Goal: Check status: Check status

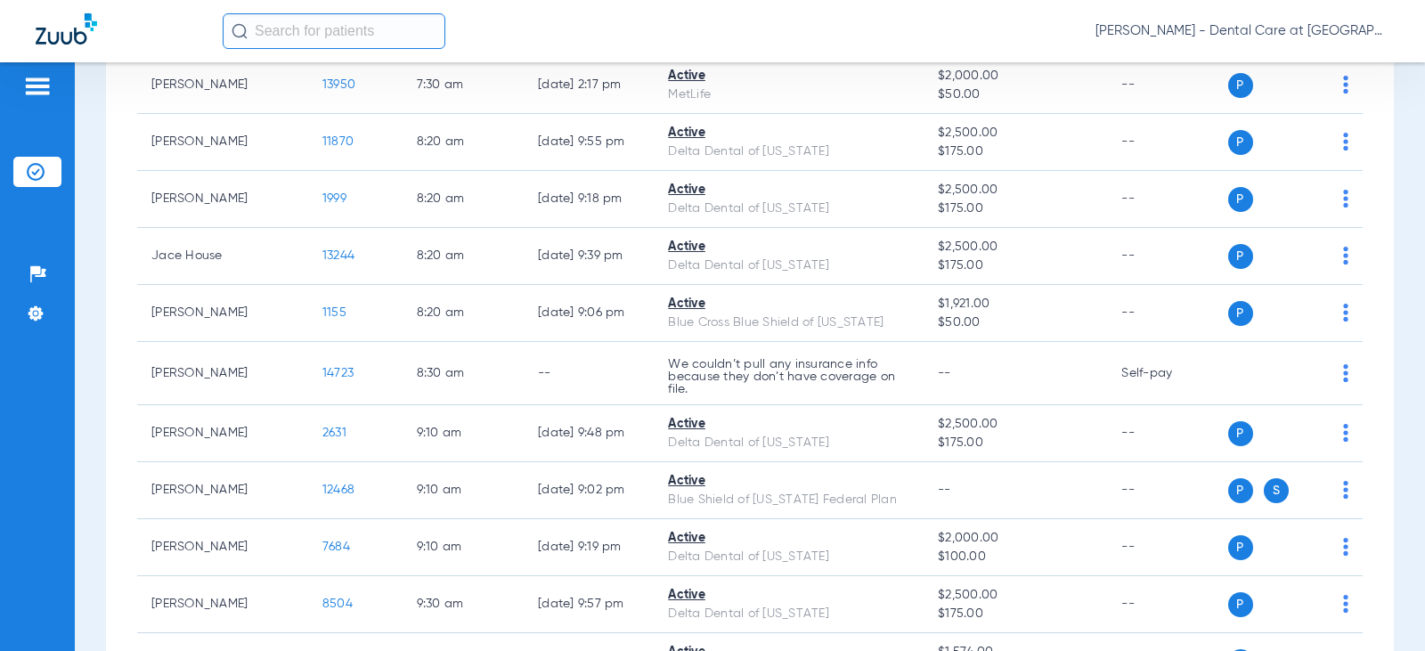
scroll to position [891, 0]
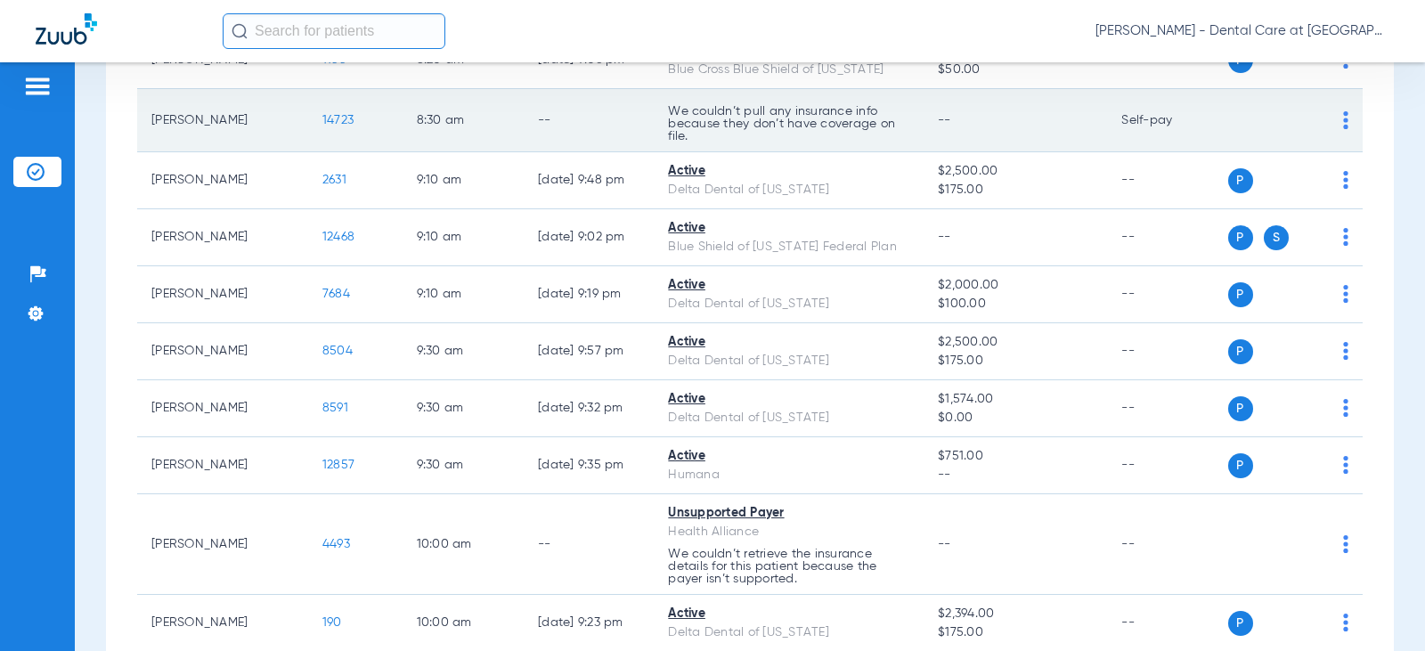
click at [557, 136] on td "--" at bounding box center [589, 120] width 130 height 63
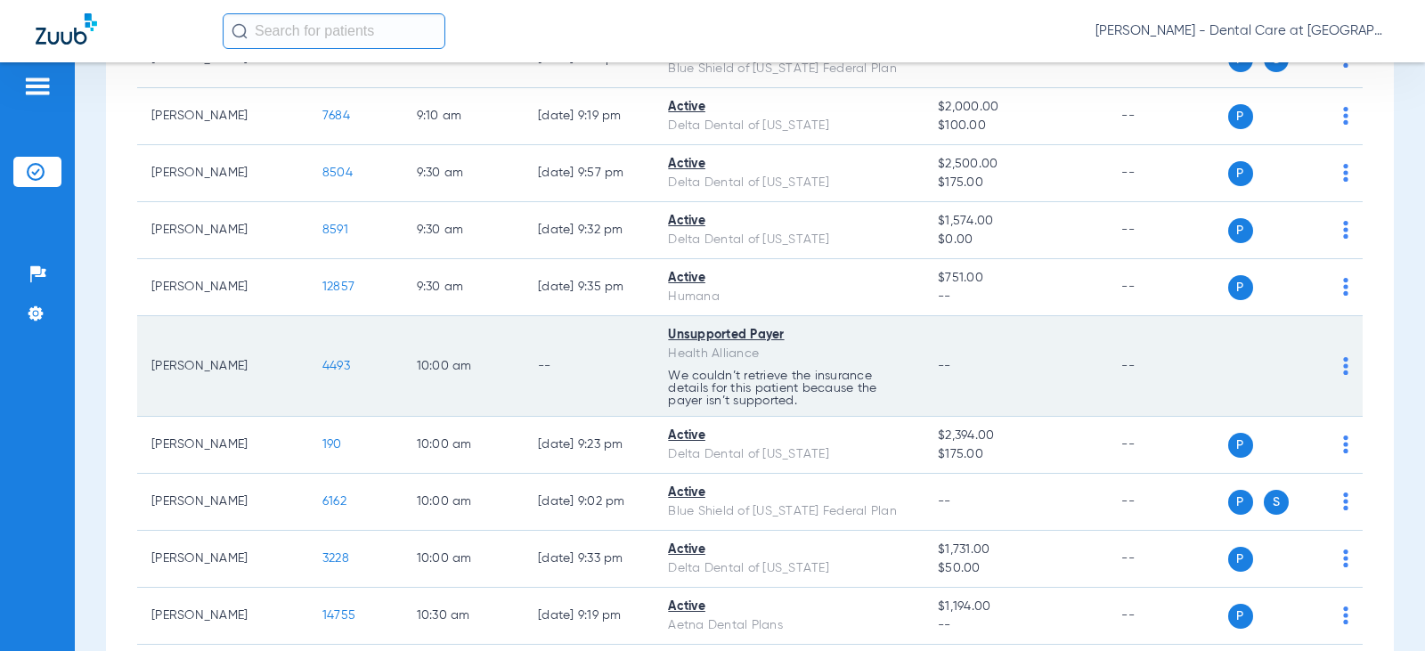
scroll to position [1158, 0]
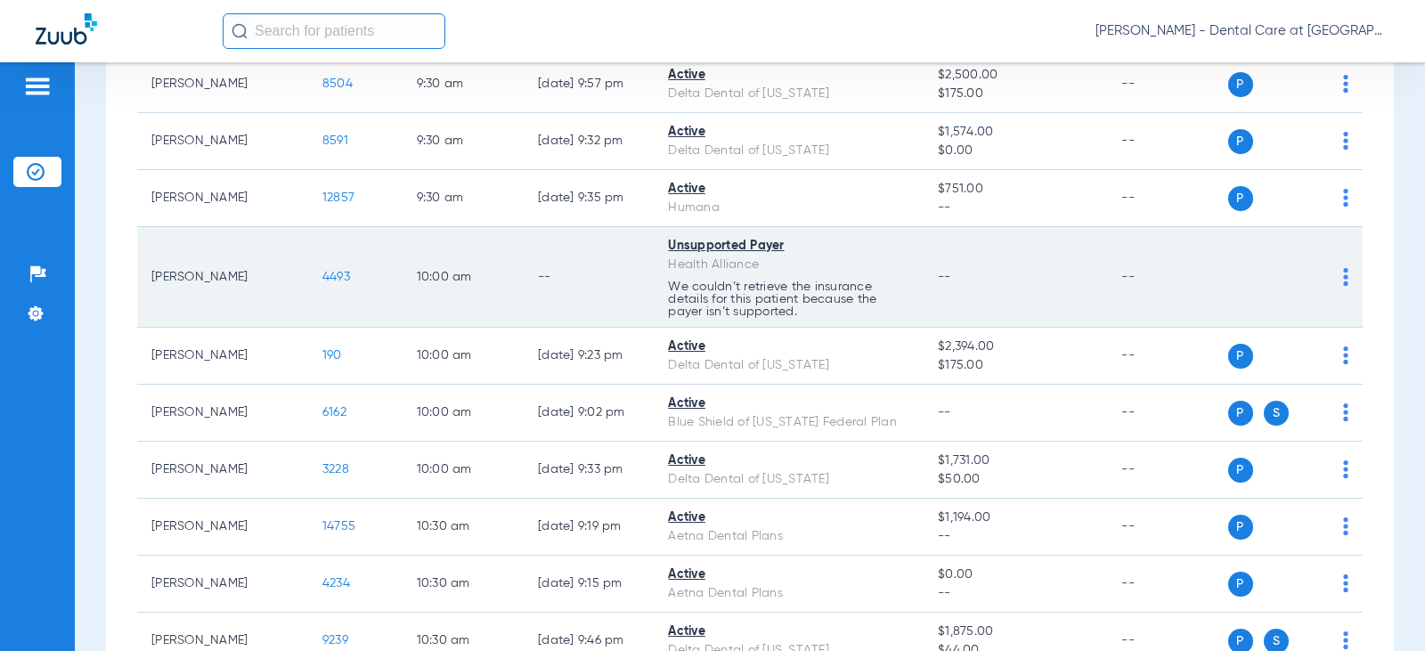
drag, startPoint x: 850, startPoint y: 255, endPoint x: 838, endPoint y: 255, distance: 11.6
click at [850, 256] on div "Health Alliance" at bounding box center [788, 265] width 241 height 19
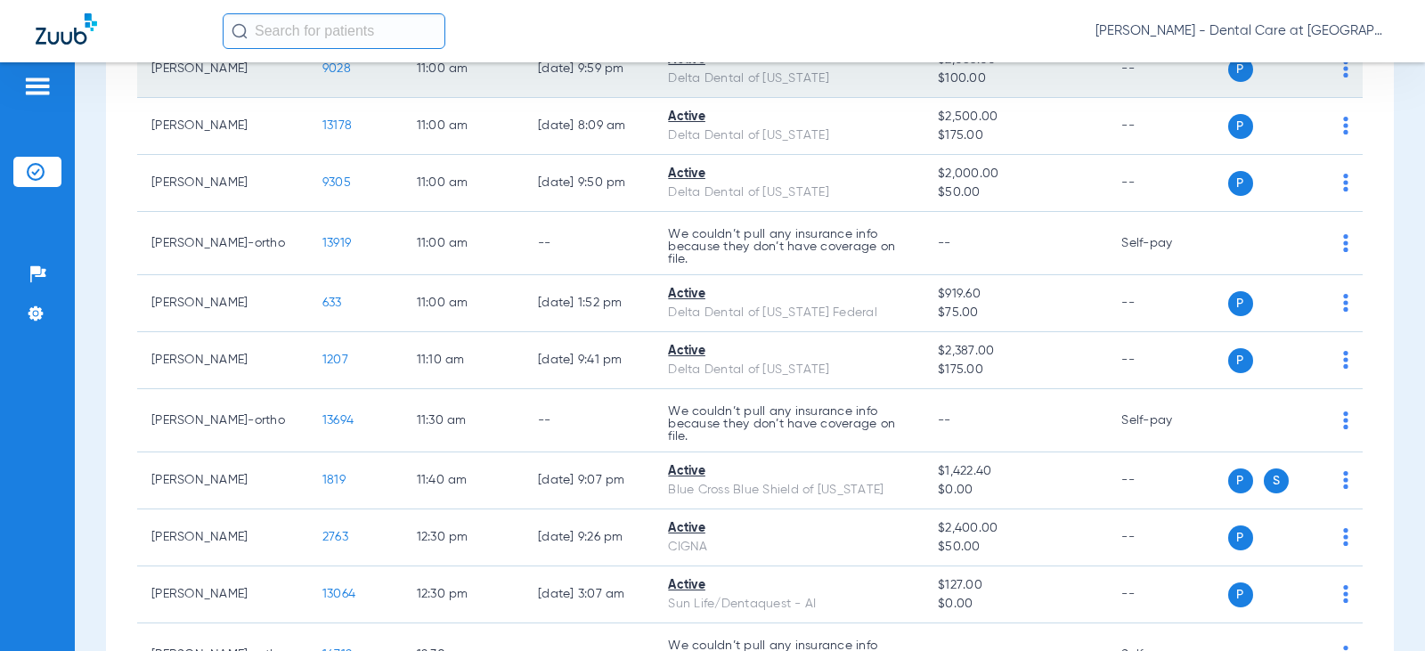
scroll to position [1871, 0]
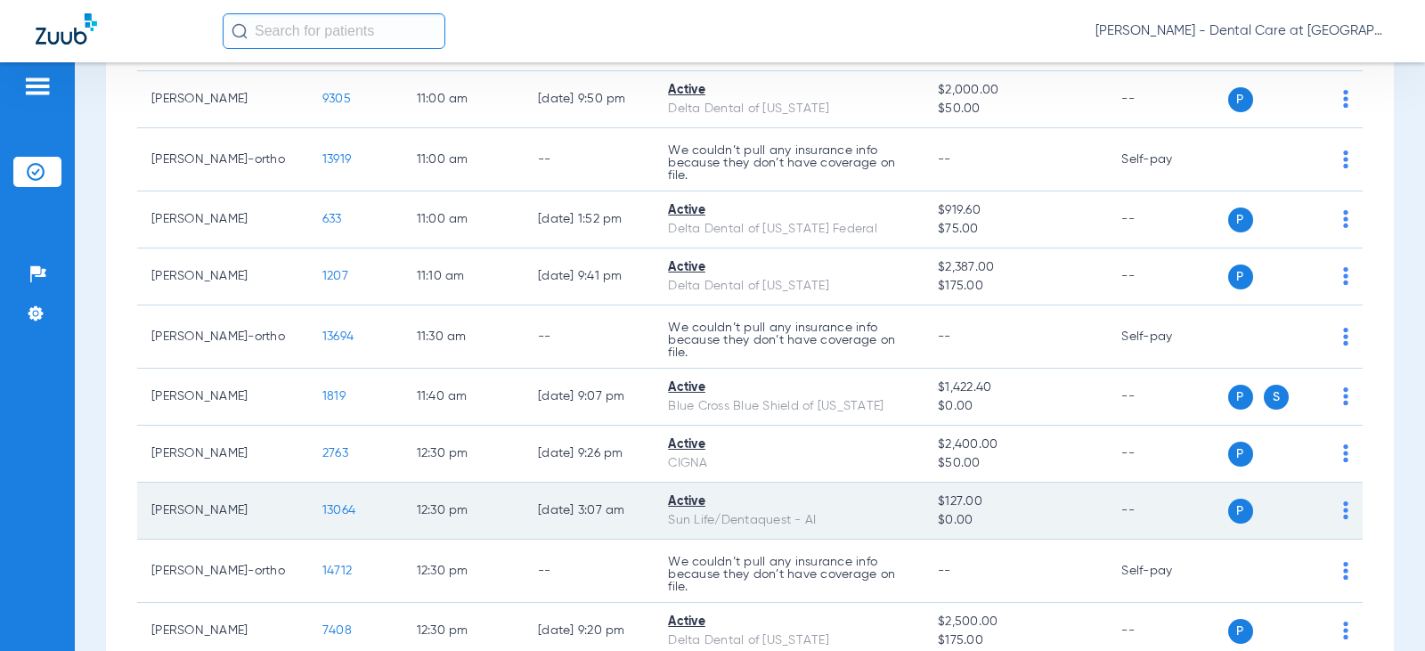
click at [434, 502] on td "12:30 PM" at bounding box center [463, 511] width 121 height 57
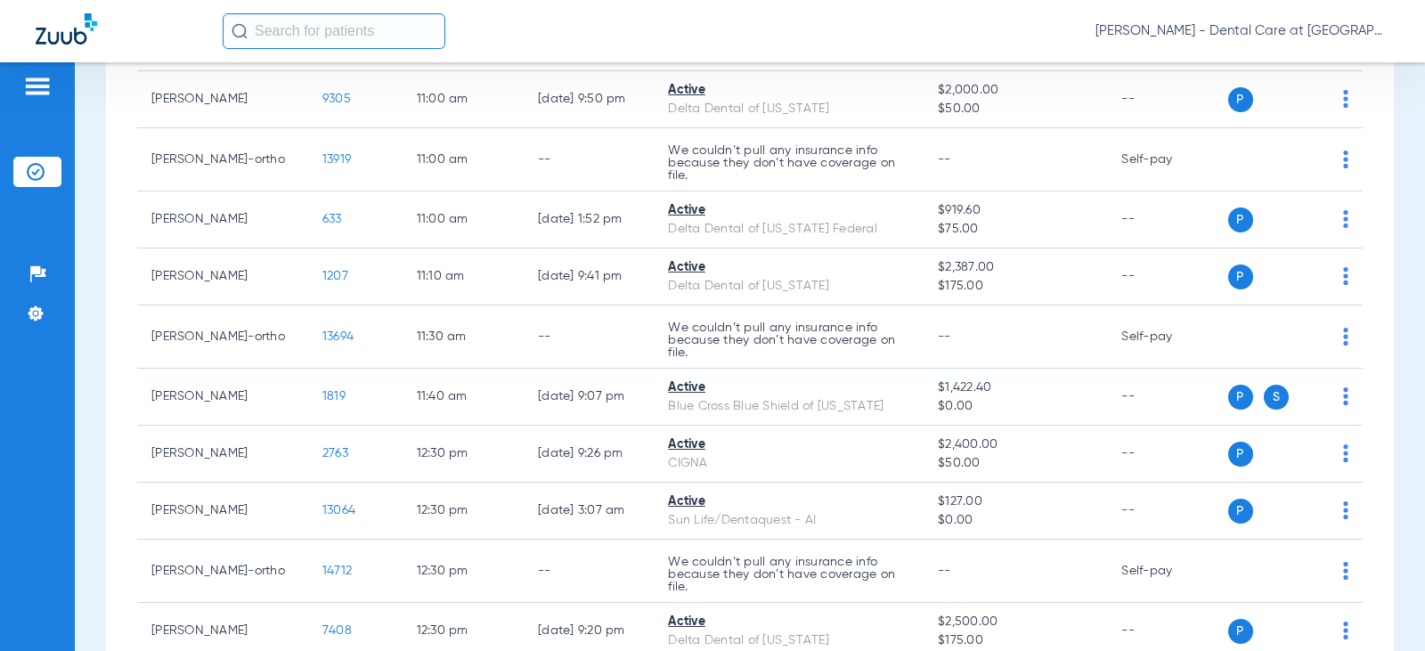
click at [372, 19] on input "text" at bounding box center [334, 31] width 223 height 36
type input "f"
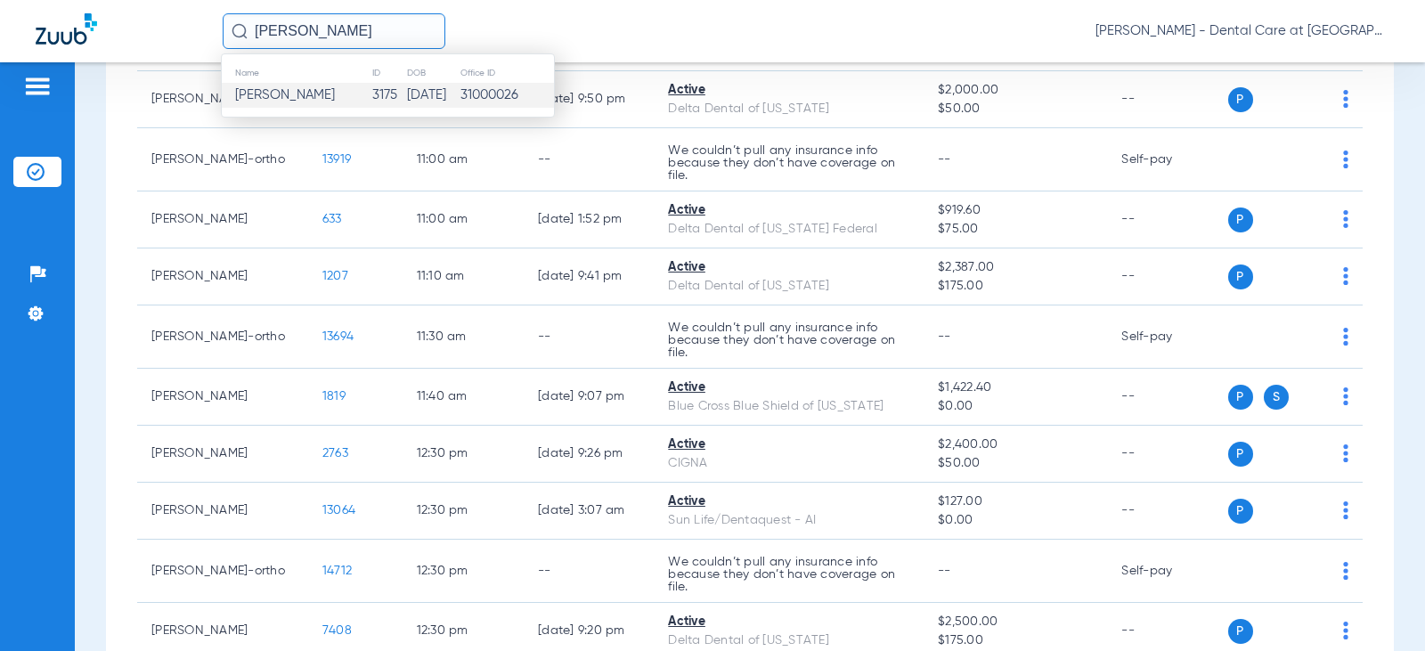
click at [456, 94] on td "[DATE]" at bounding box center [432, 95] width 53 height 25
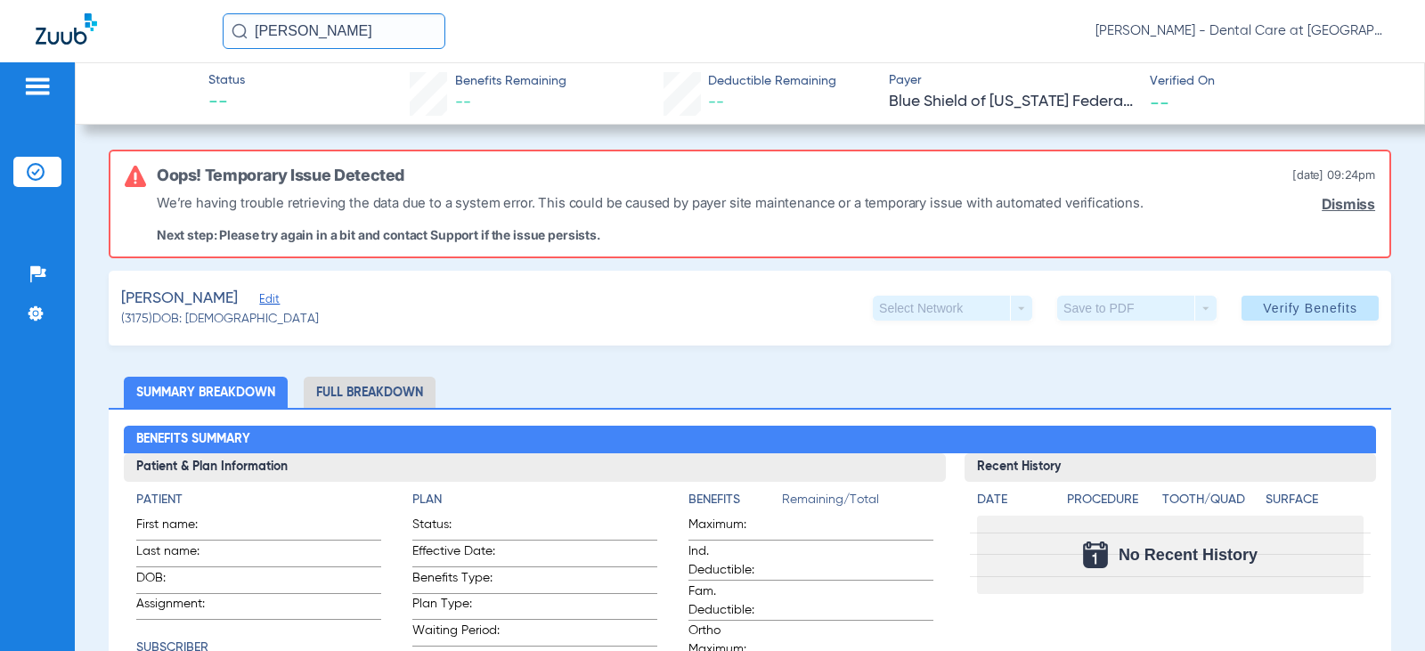
click at [68, 37] on img at bounding box center [66, 28] width 61 height 31
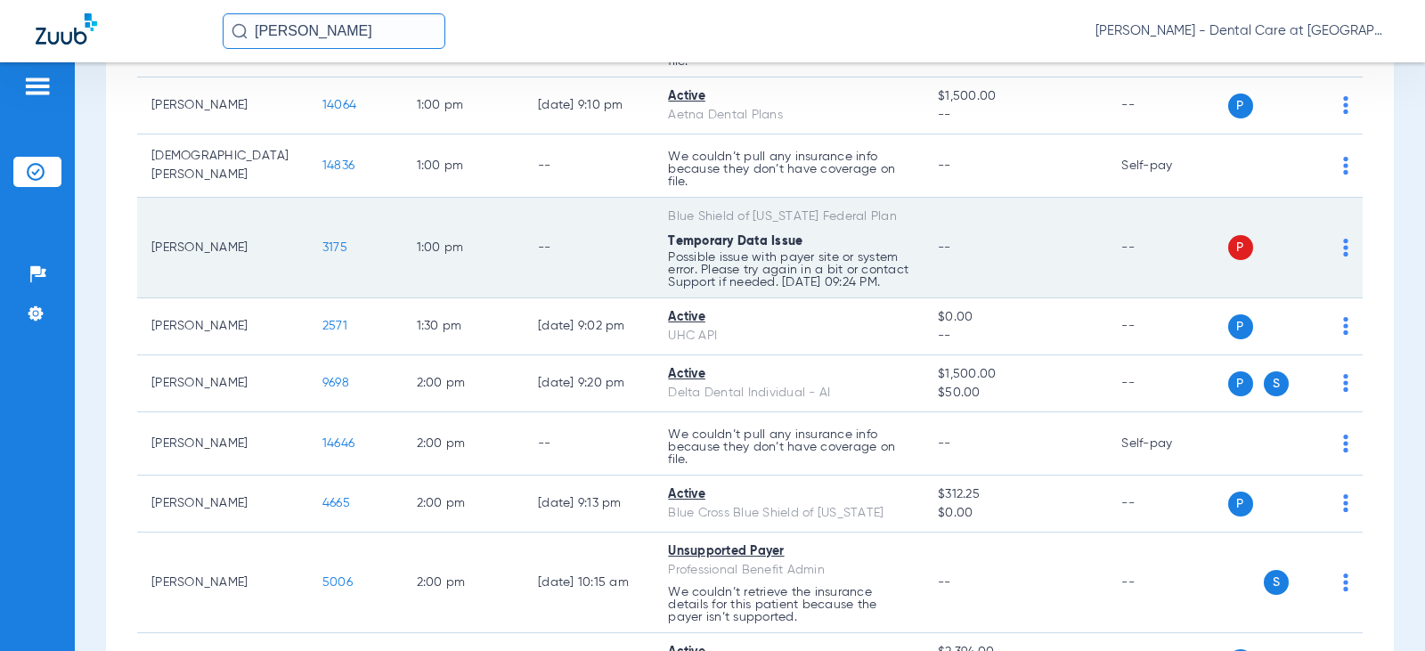
scroll to position [2583, 0]
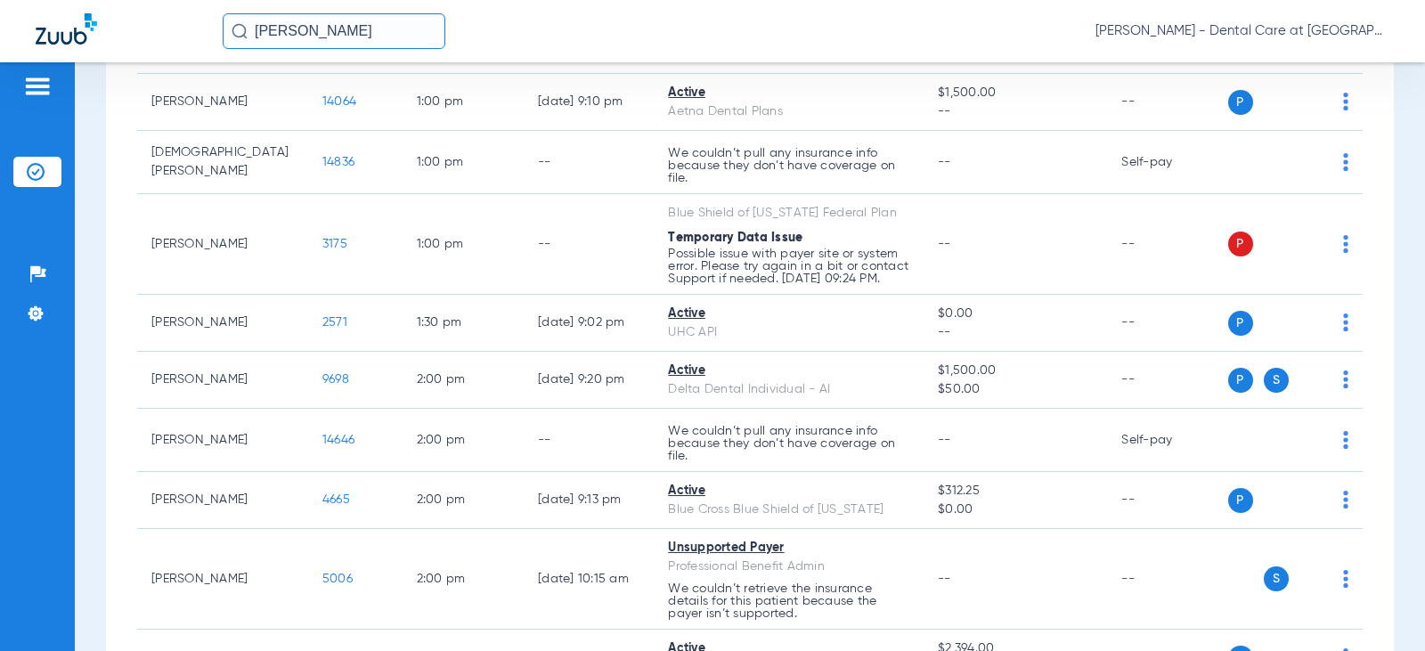
drag, startPoint x: 407, startPoint y: 28, endPoint x: 129, endPoint y: 28, distance: 277.9
click at [129, 28] on div "[PERSON_NAME] [PERSON_NAME] - Dental Care at [GEOGRAPHIC_DATA]" at bounding box center [712, 31] width 1425 height 62
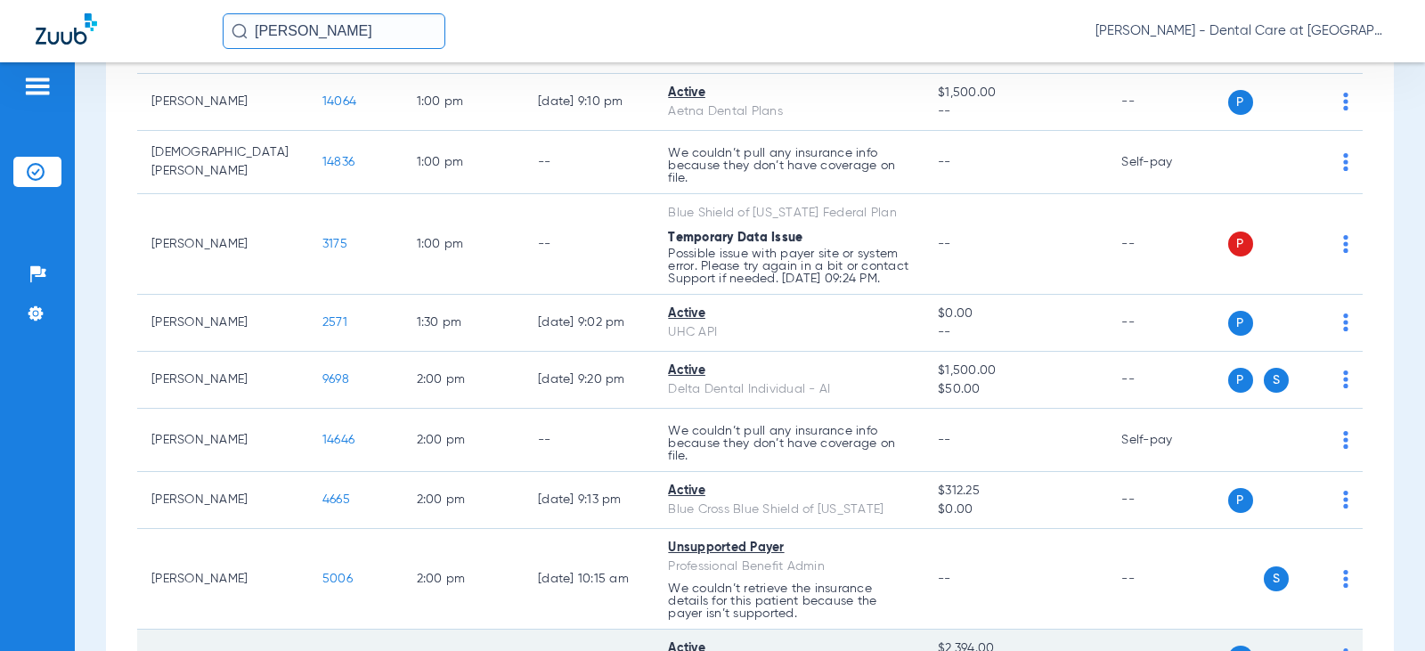
type input "[PERSON_NAME]"
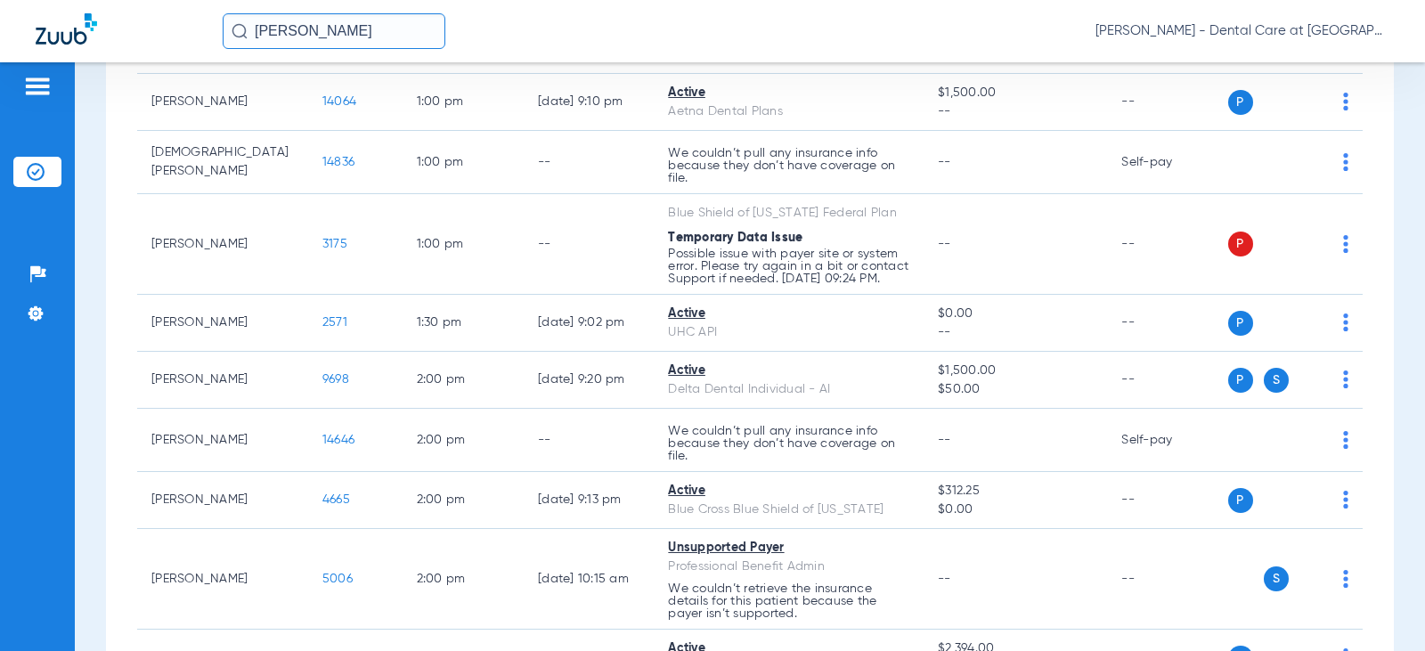
click at [325, 36] on input "[PERSON_NAME]" at bounding box center [334, 31] width 223 height 36
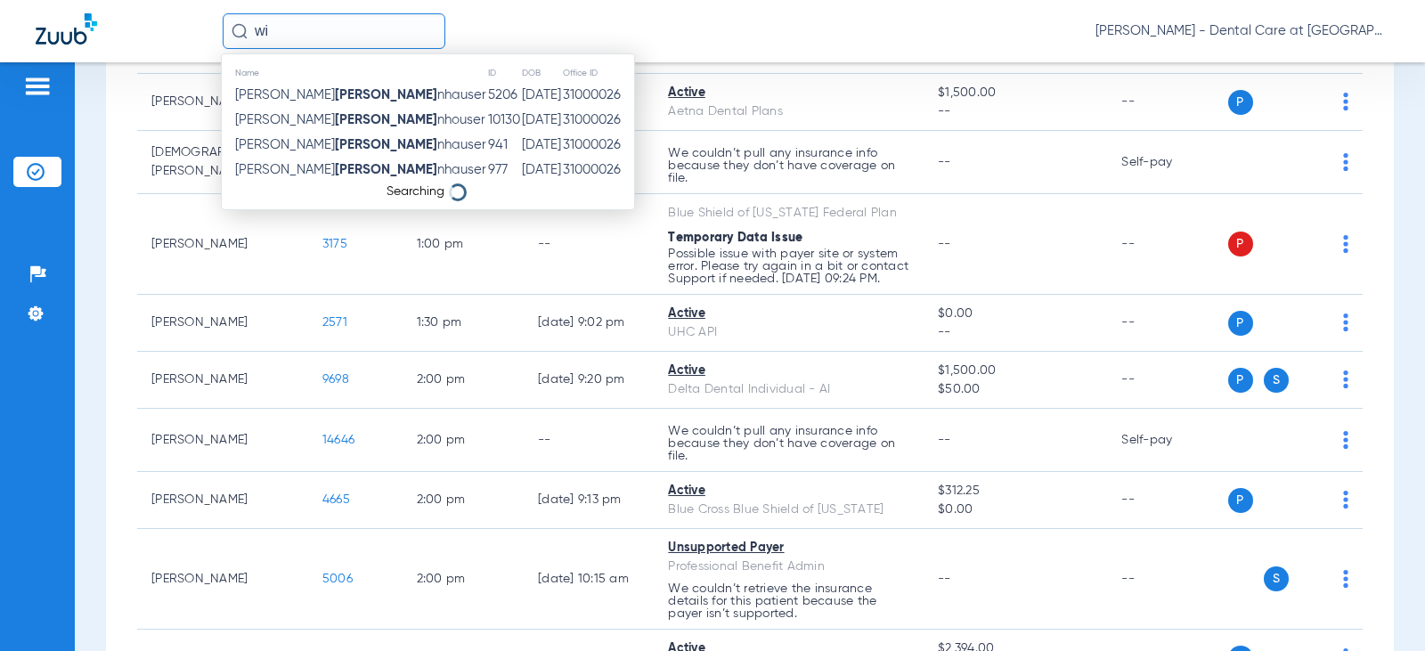
type input "w"
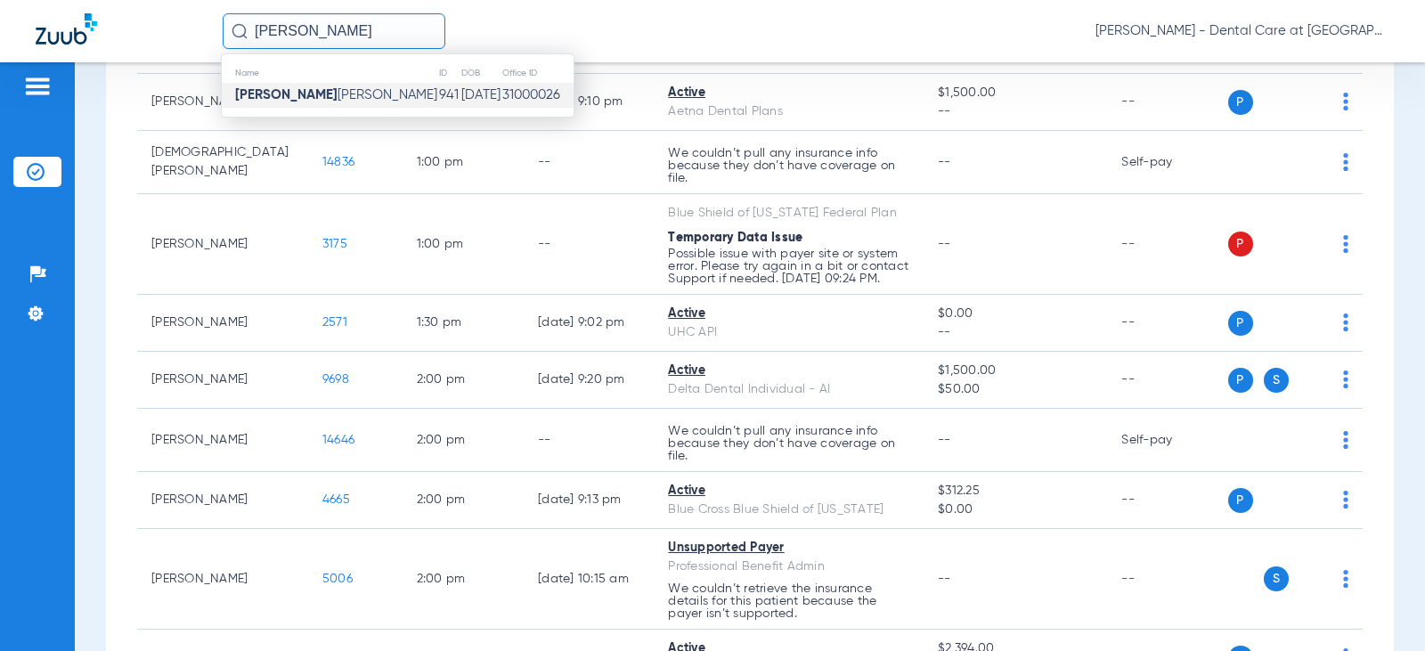
click at [438, 97] on td "941" at bounding box center [449, 95] width 22 height 25
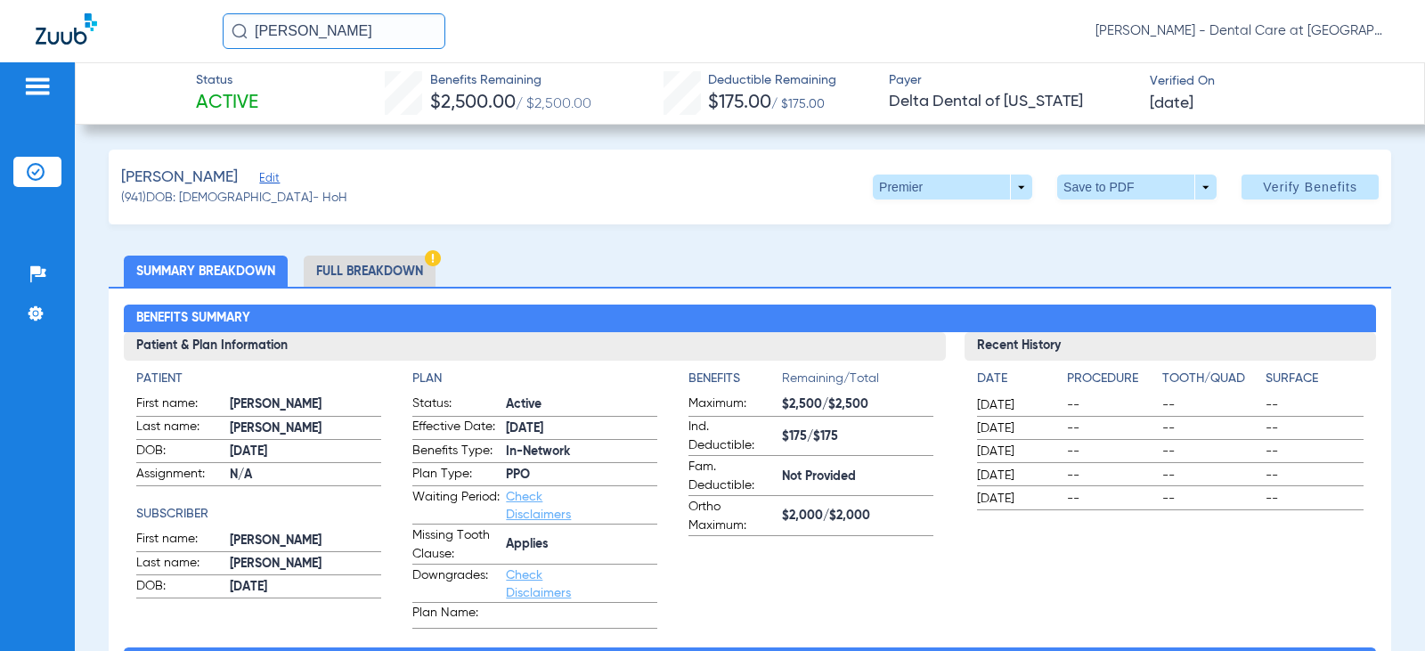
click at [407, 270] on li "Full Breakdown" at bounding box center [370, 271] width 132 height 31
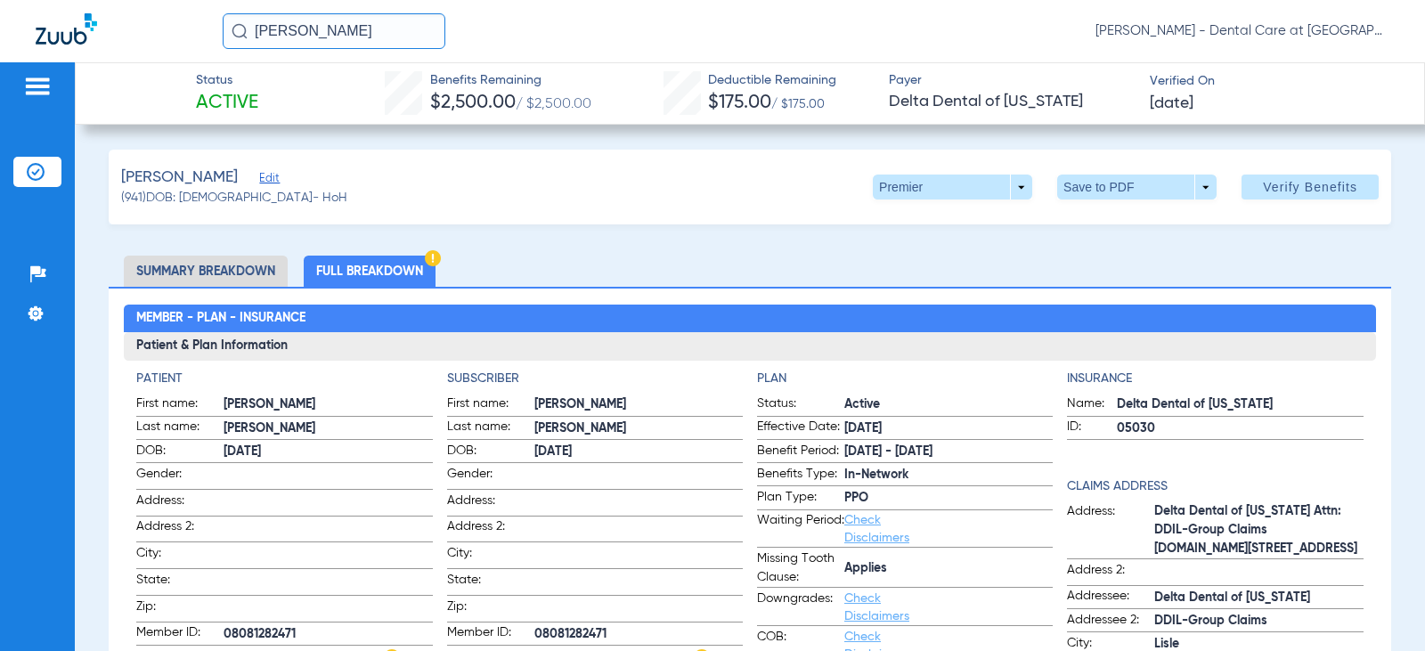
click at [411, 261] on li "Full Breakdown" at bounding box center [370, 271] width 132 height 31
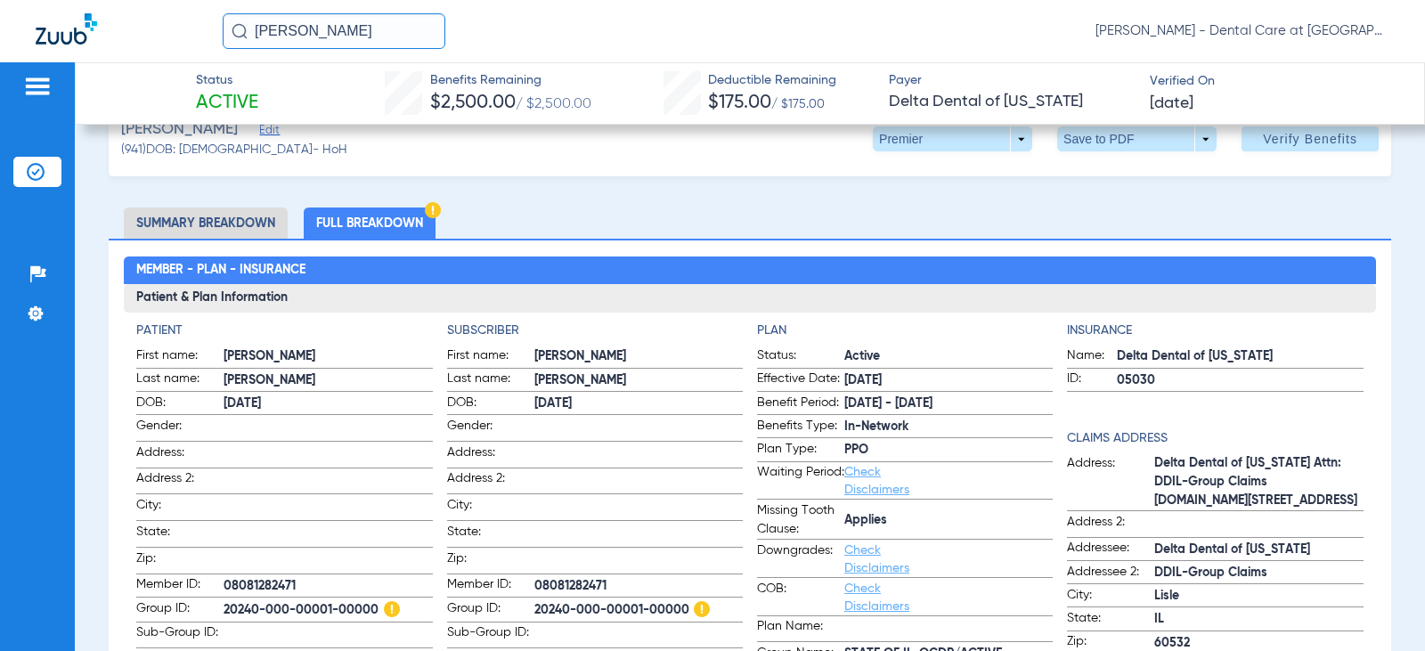
scroll to position [89, 0]
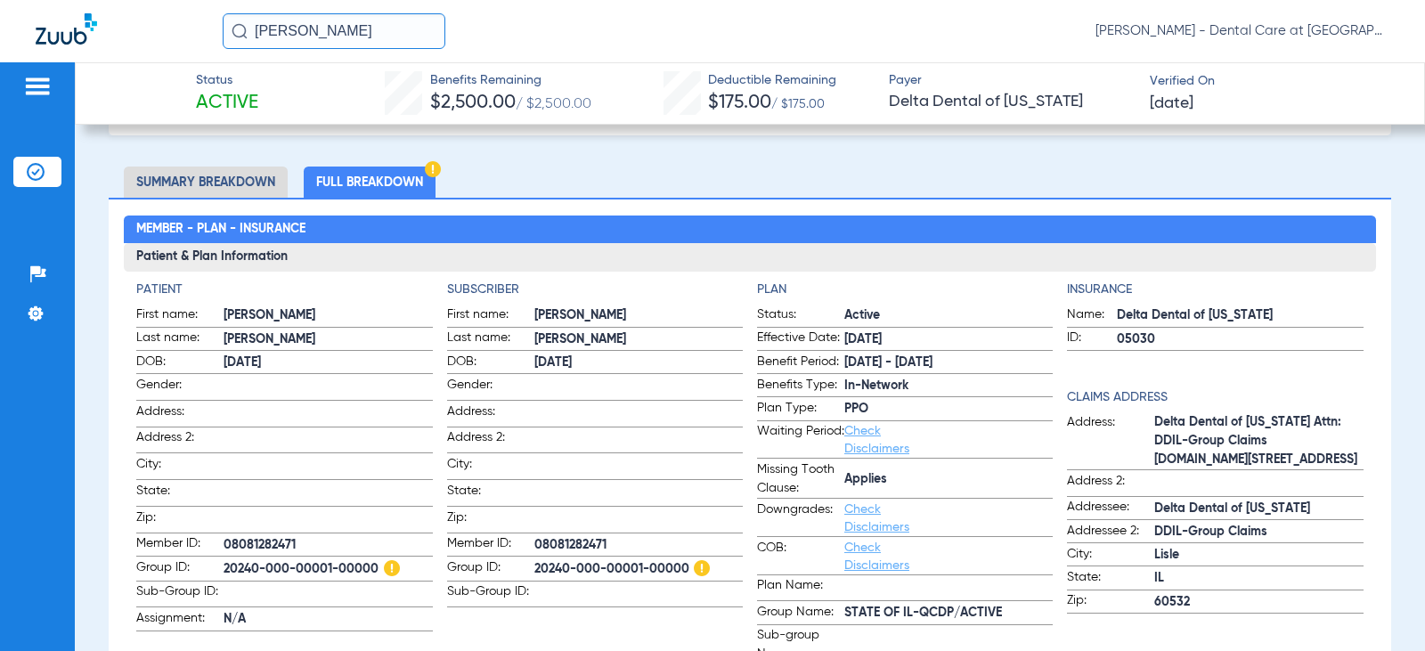
drag, startPoint x: 374, startPoint y: 33, endPoint x: -33, endPoint y: 33, distance: 407.1
click at [0, 33] on html "[PERSON_NAME] [PERSON_NAME] - Dental Care at [GEOGRAPHIC_DATA] Patients Insuran…" at bounding box center [712, 325] width 1425 height 651
click at [340, 37] on input "[PERSON_NAME]" at bounding box center [334, 31] width 223 height 36
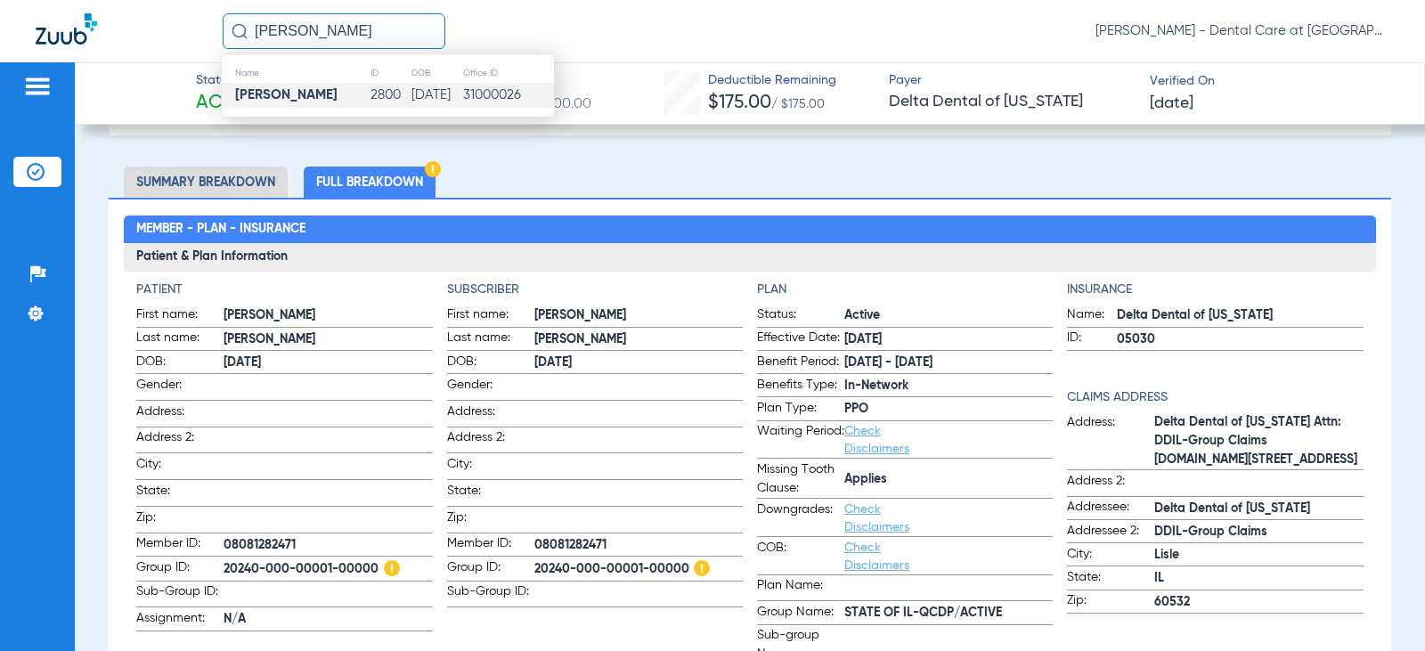
click at [338, 90] on strong "[PERSON_NAME]" at bounding box center [286, 94] width 102 height 13
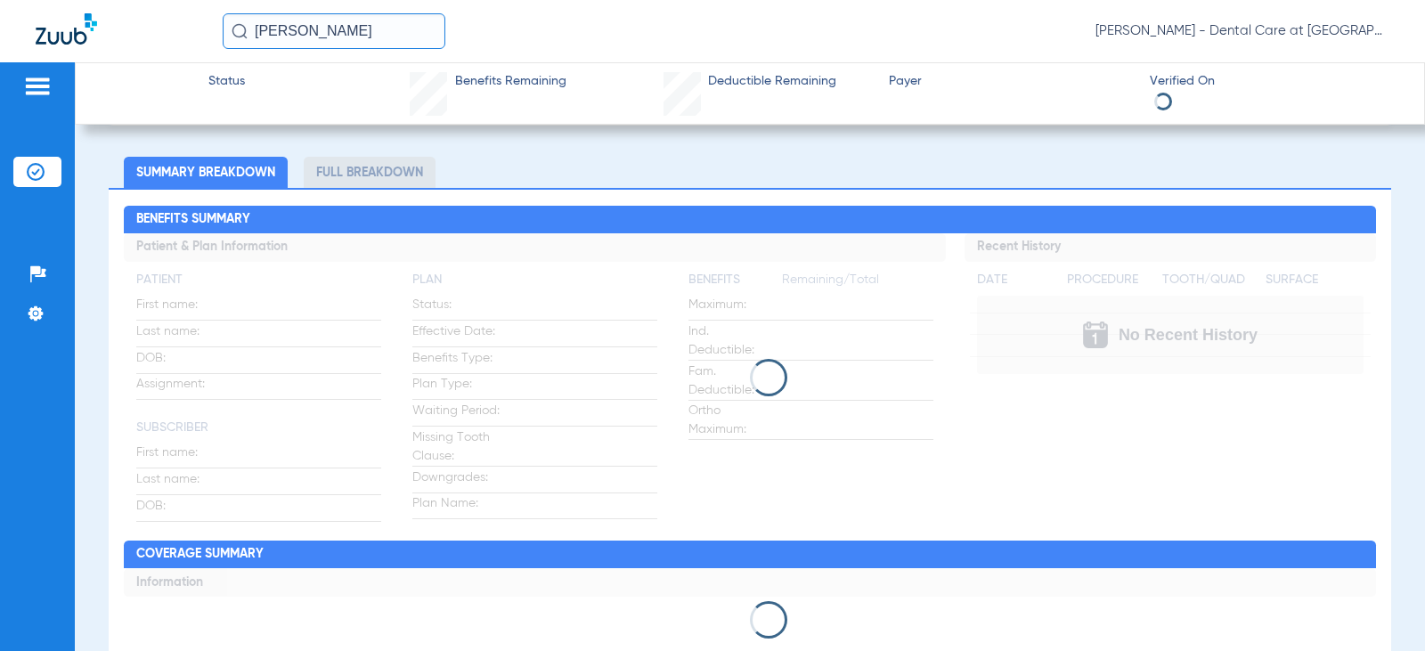
scroll to position [89, 0]
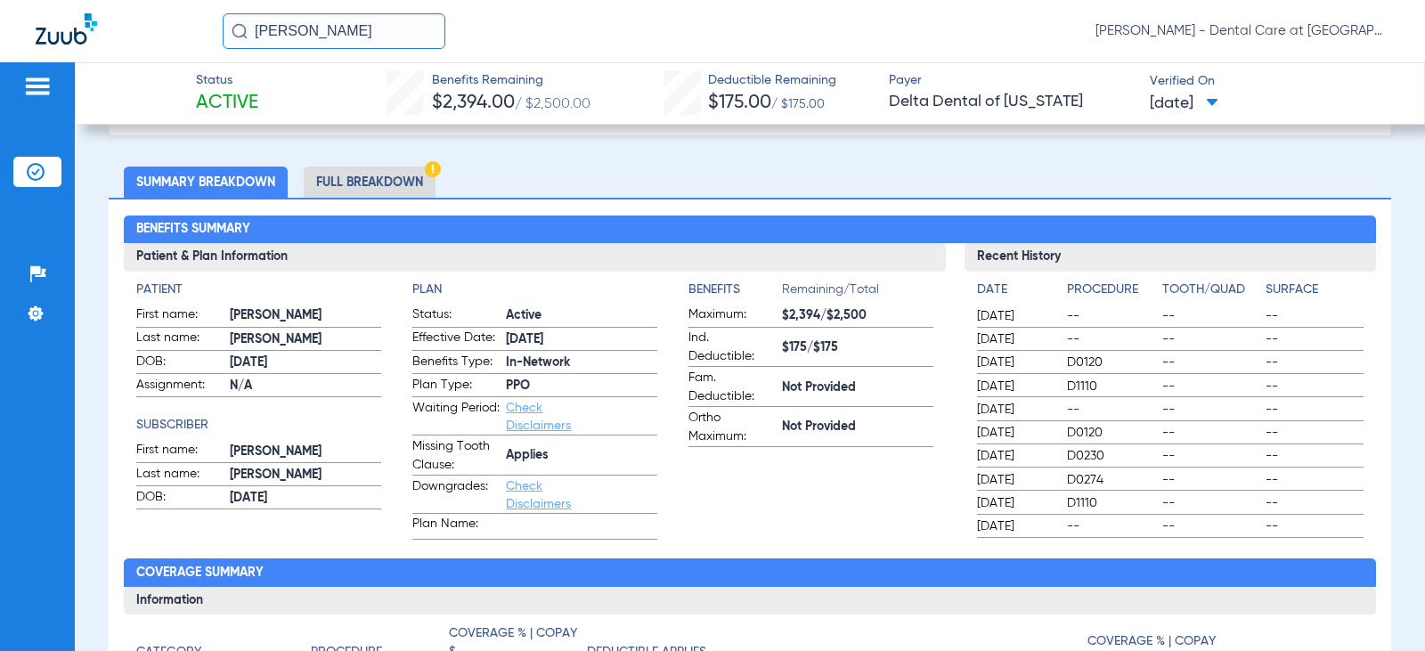
click at [397, 178] on li "Full Breakdown" at bounding box center [370, 182] width 132 height 31
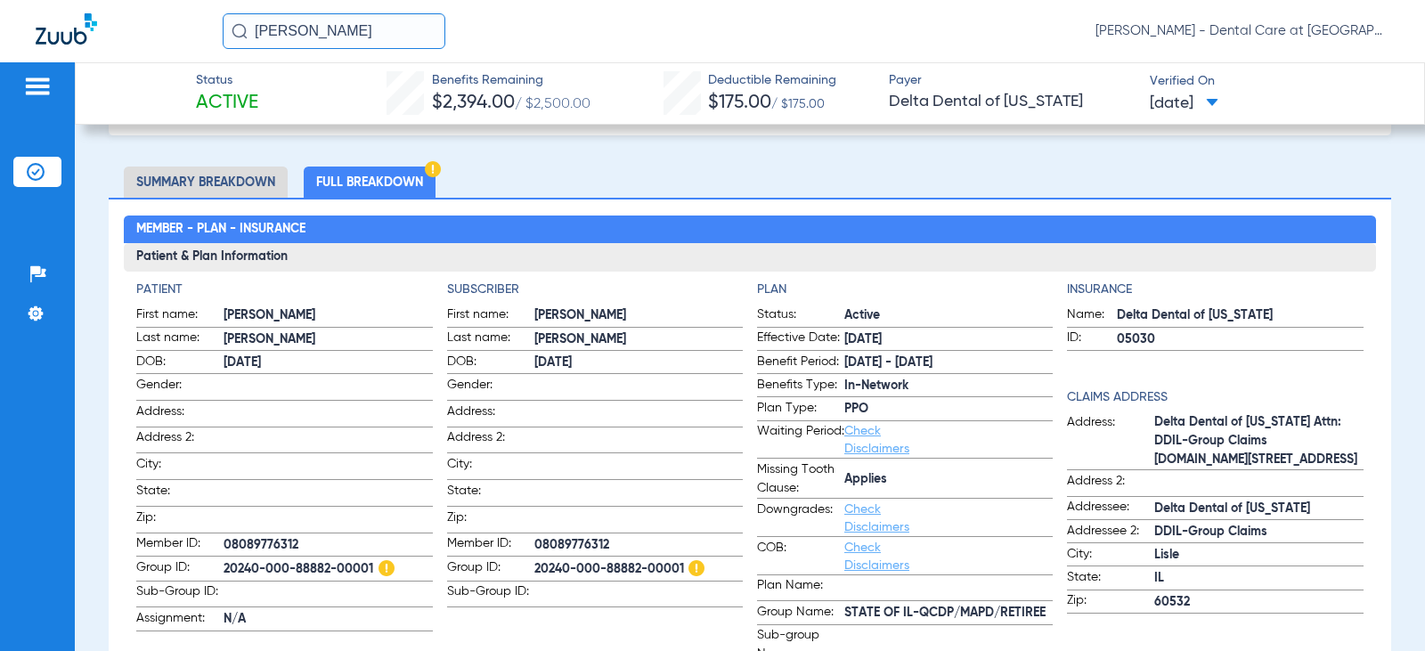
scroll to position [178, 0]
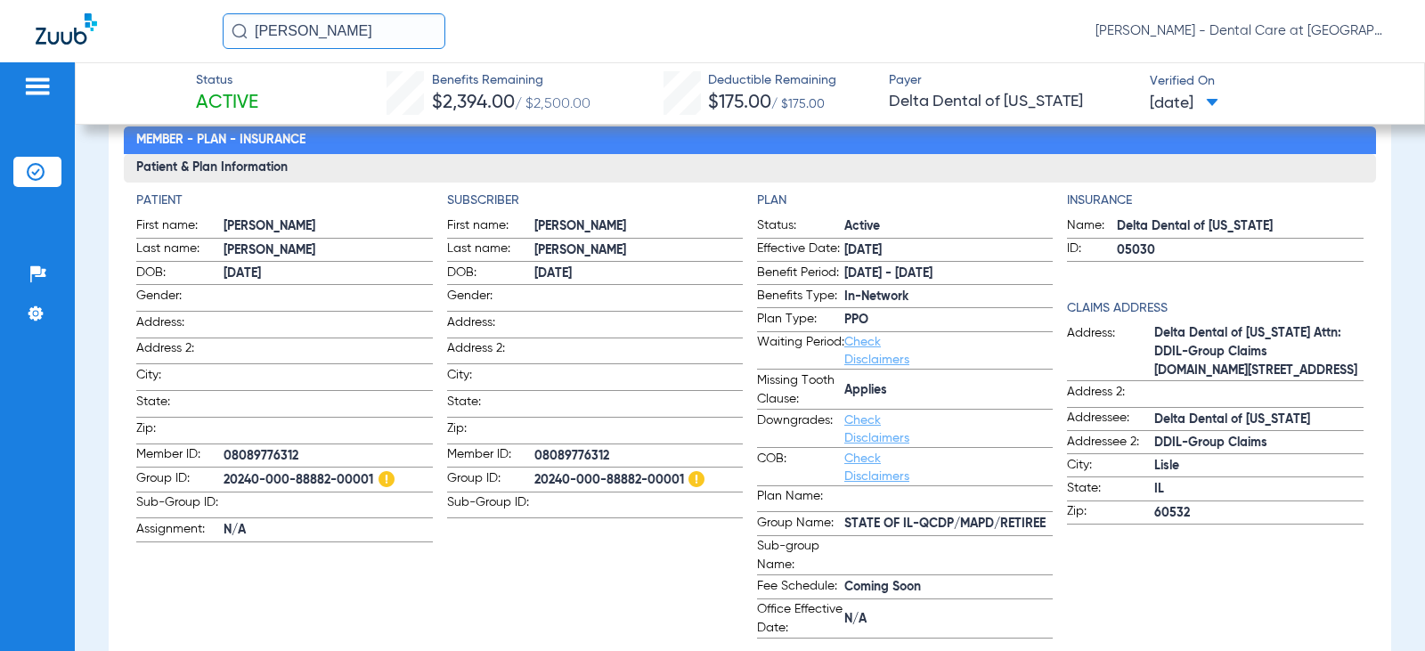
click at [363, 171] on h3 "Patient & Plan Information" at bounding box center [750, 168] width 1252 height 29
drag, startPoint x: 388, startPoint y: 39, endPoint x: 127, endPoint y: 49, distance: 262.1
click at [127, 49] on div "[PERSON_NAME] [PERSON_NAME] - Dental Care at [GEOGRAPHIC_DATA]" at bounding box center [712, 31] width 1425 height 62
click at [292, 36] on input "[PERSON_NAME]" at bounding box center [334, 31] width 223 height 36
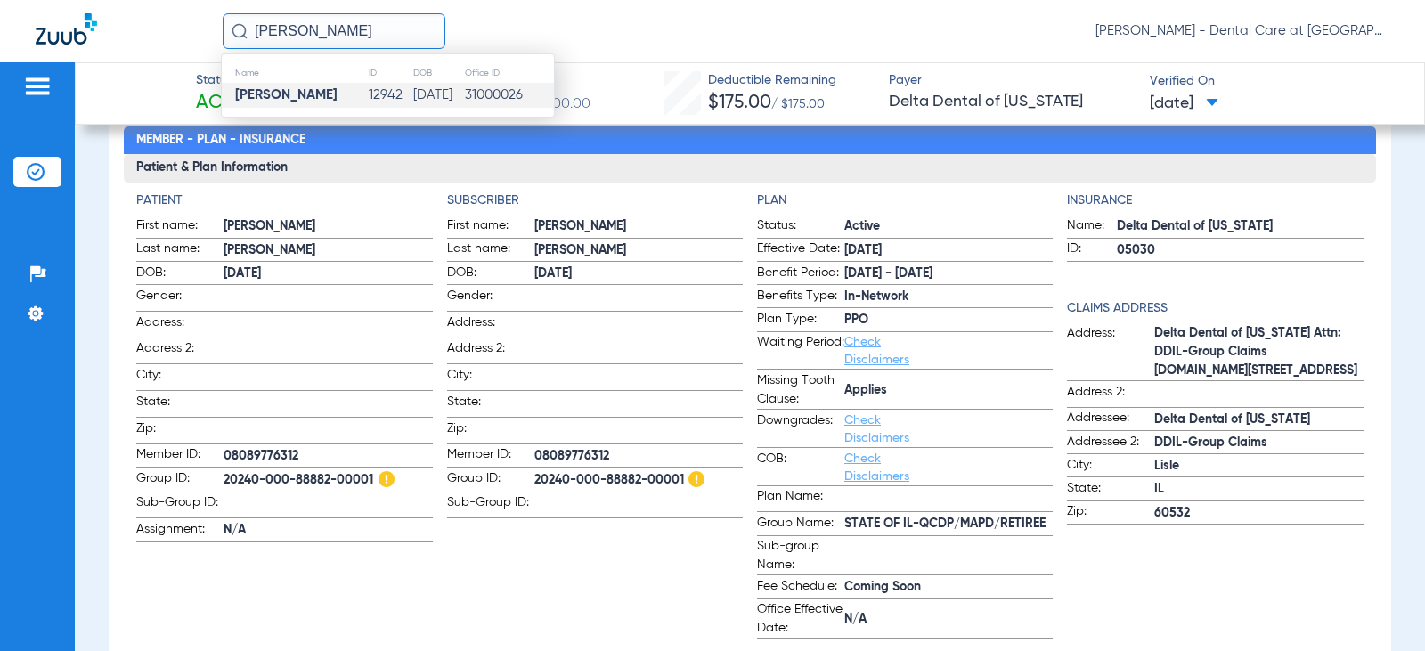
click at [308, 90] on strong "[PERSON_NAME]" at bounding box center [286, 94] width 102 height 13
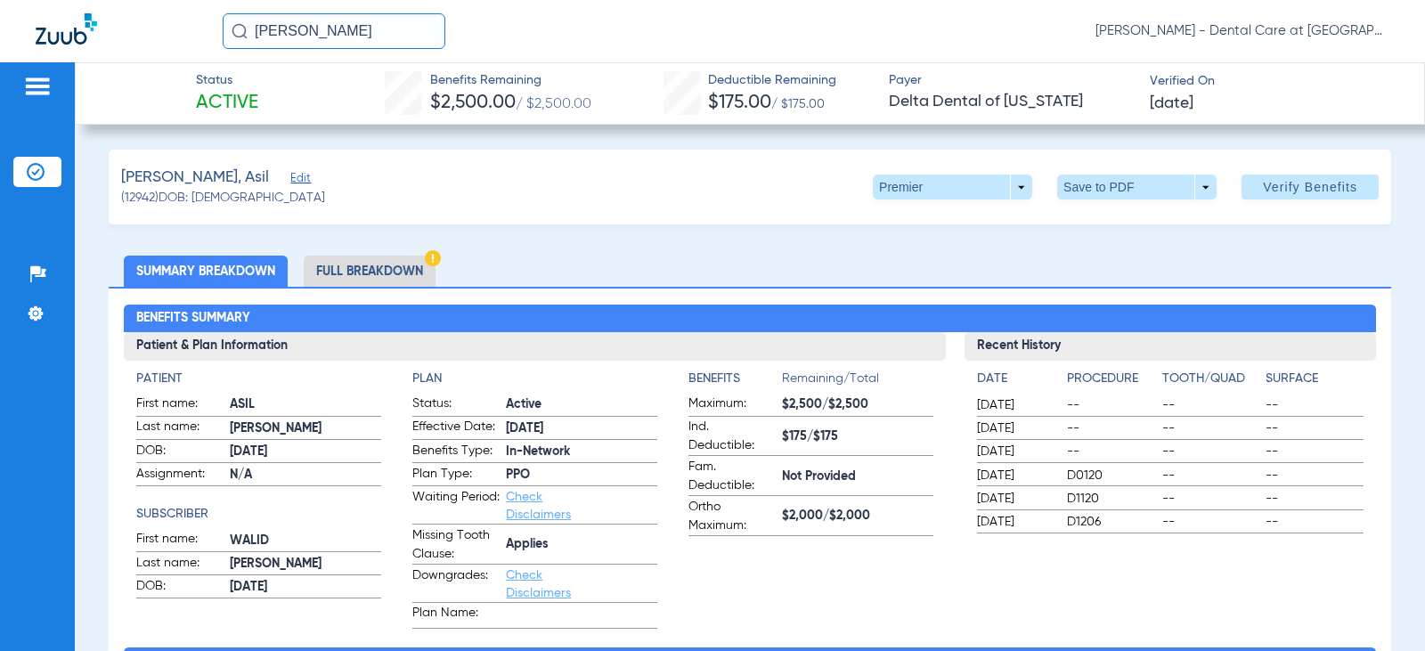
click at [366, 261] on li "Full Breakdown" at bounding box center [370, 271] width 132 height 31
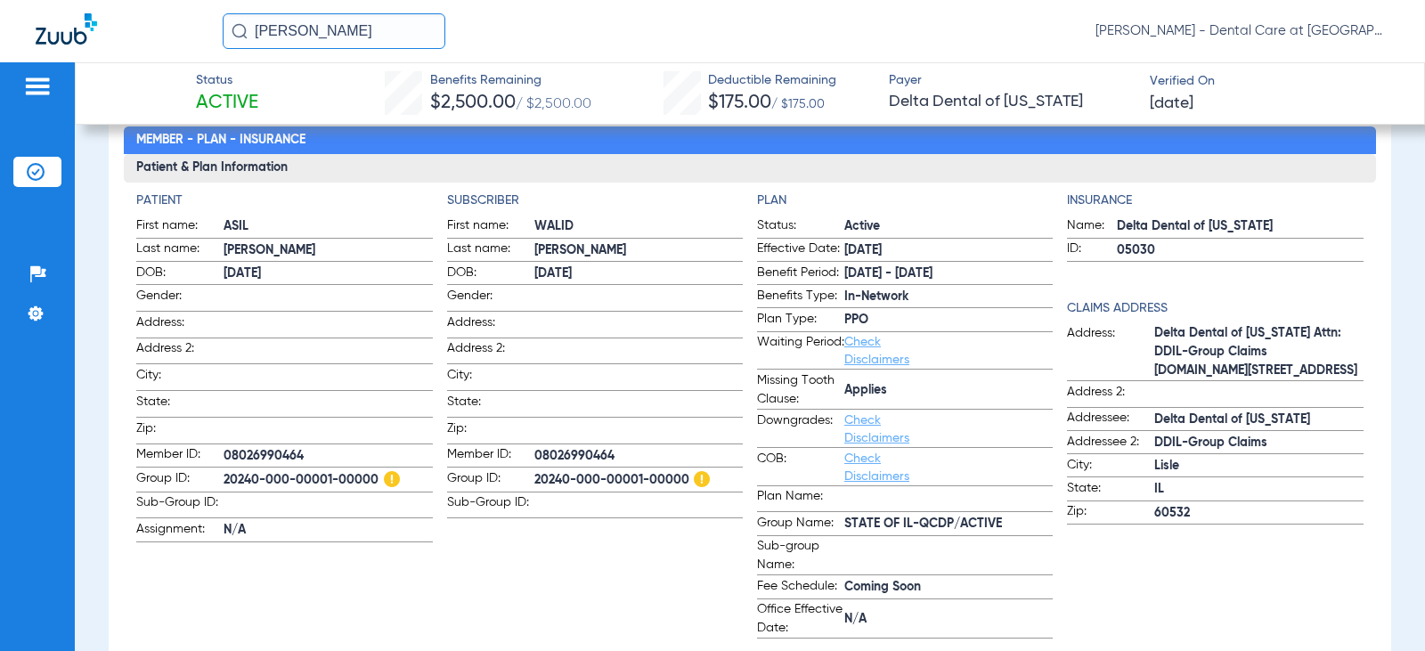
scroll to position [89, 0]
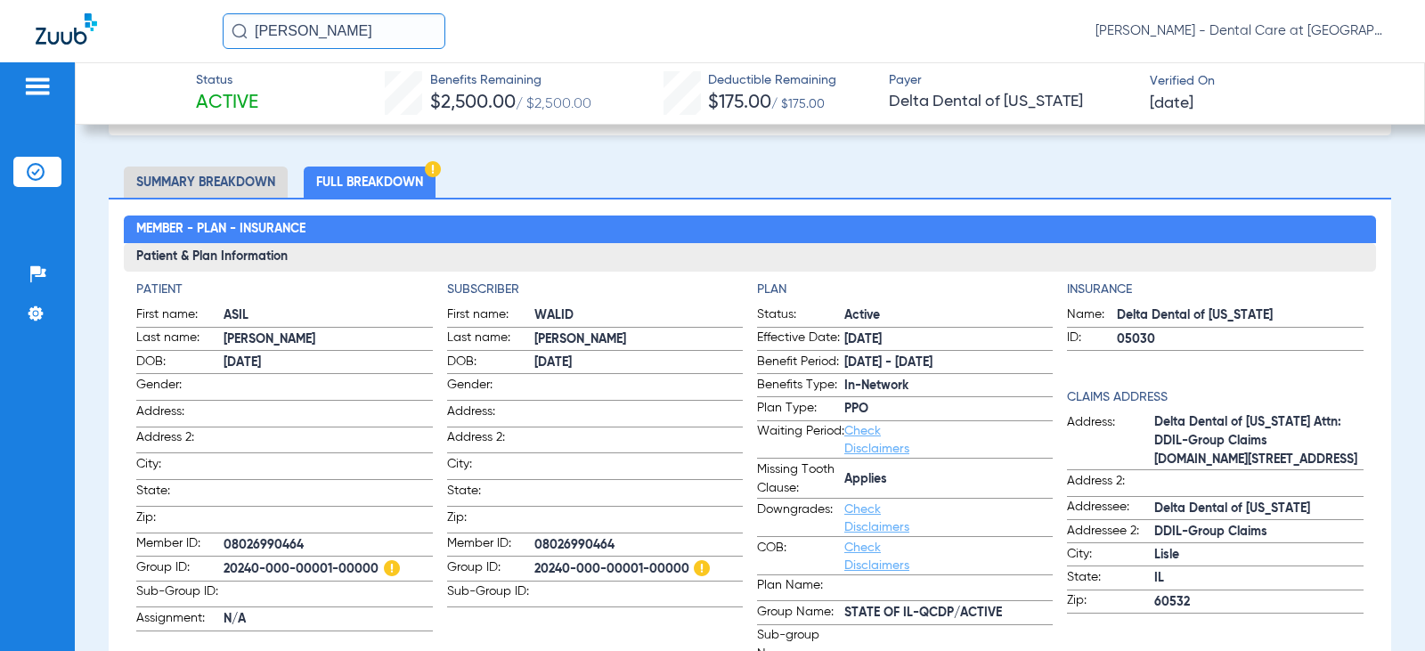
drag, startPoint x: 238, startPoint y: 35, endPoint x: 11, endPoint y: 35, distance: 227.2
click at [11, 35] on div "[PERSON_NAME] [PERSON_NAME] - Dental Care at [GEOGRAPHIC_DATA]" at bounding box center [712, 31] width 1425 height 62
click at [338, 32] on input "[PERSON_NAME]" at bounding box center [334, 31] width 223 height 36
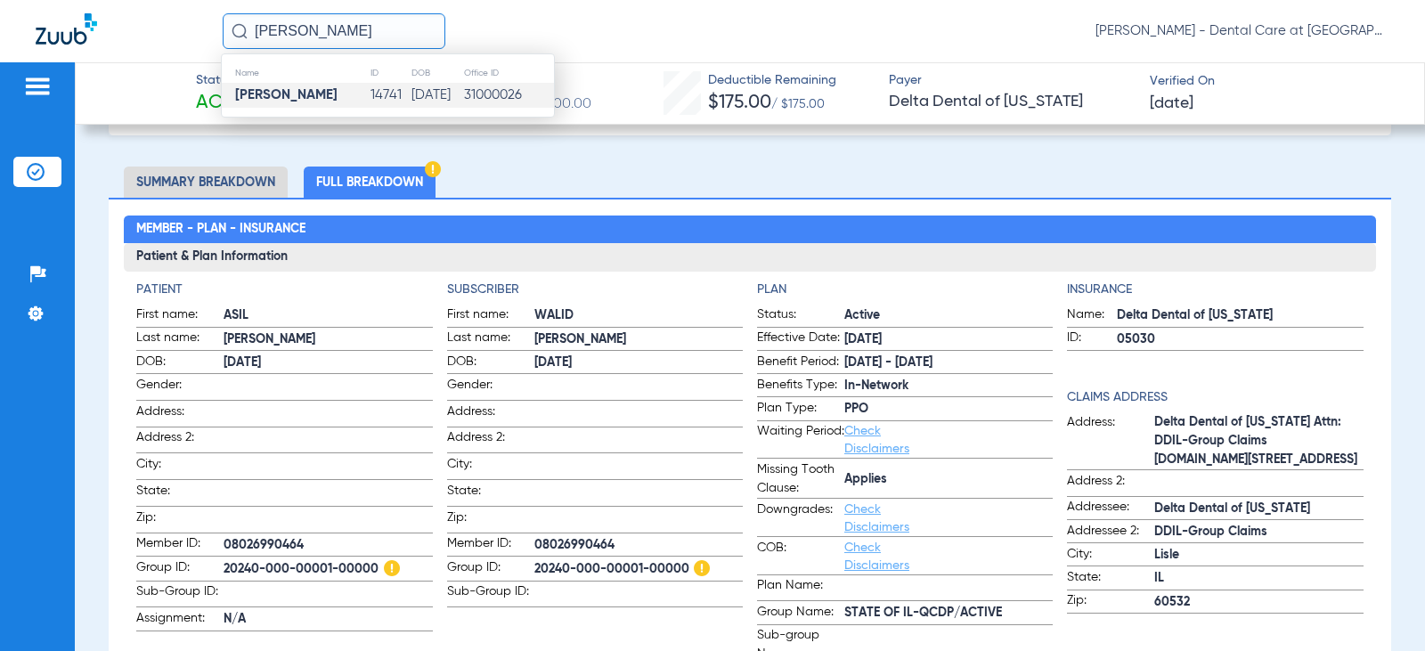
type input "[PERSON_NAME]"
click at [370, 99] on td "14741" at bounding box center [391, 95] width 42 height 25
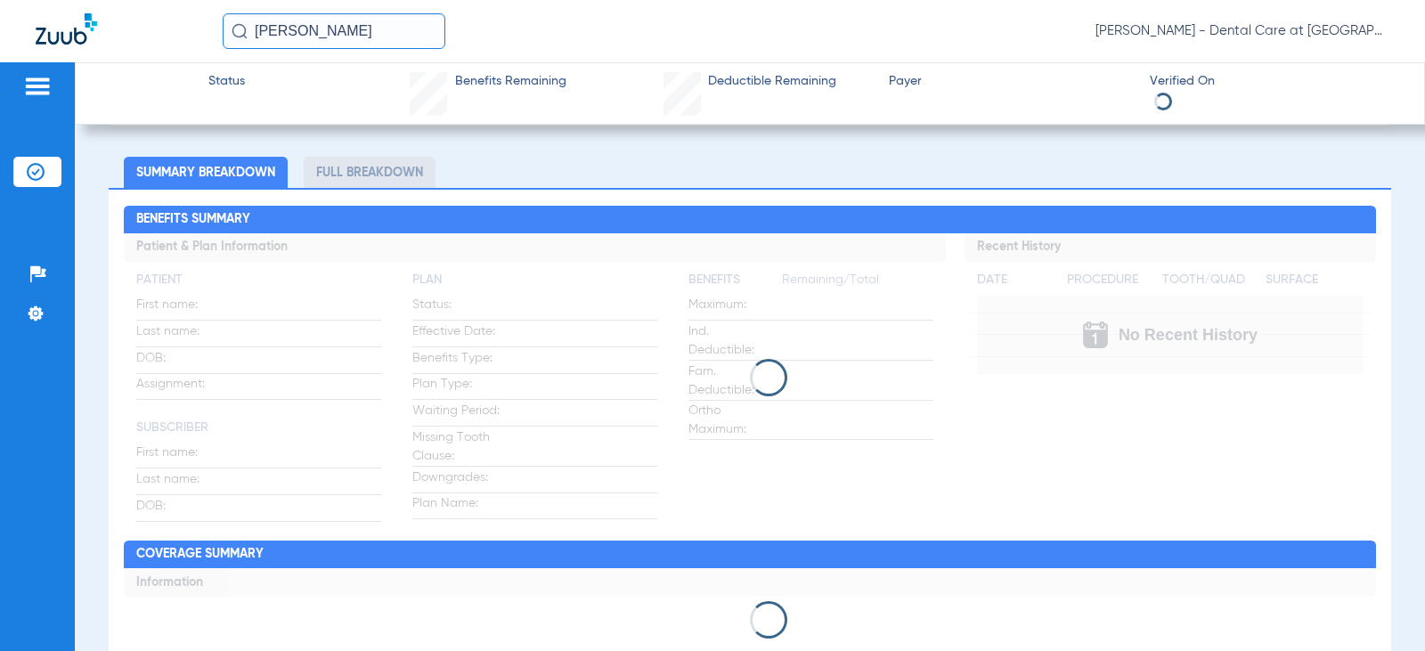
scroll to position [89, 0]
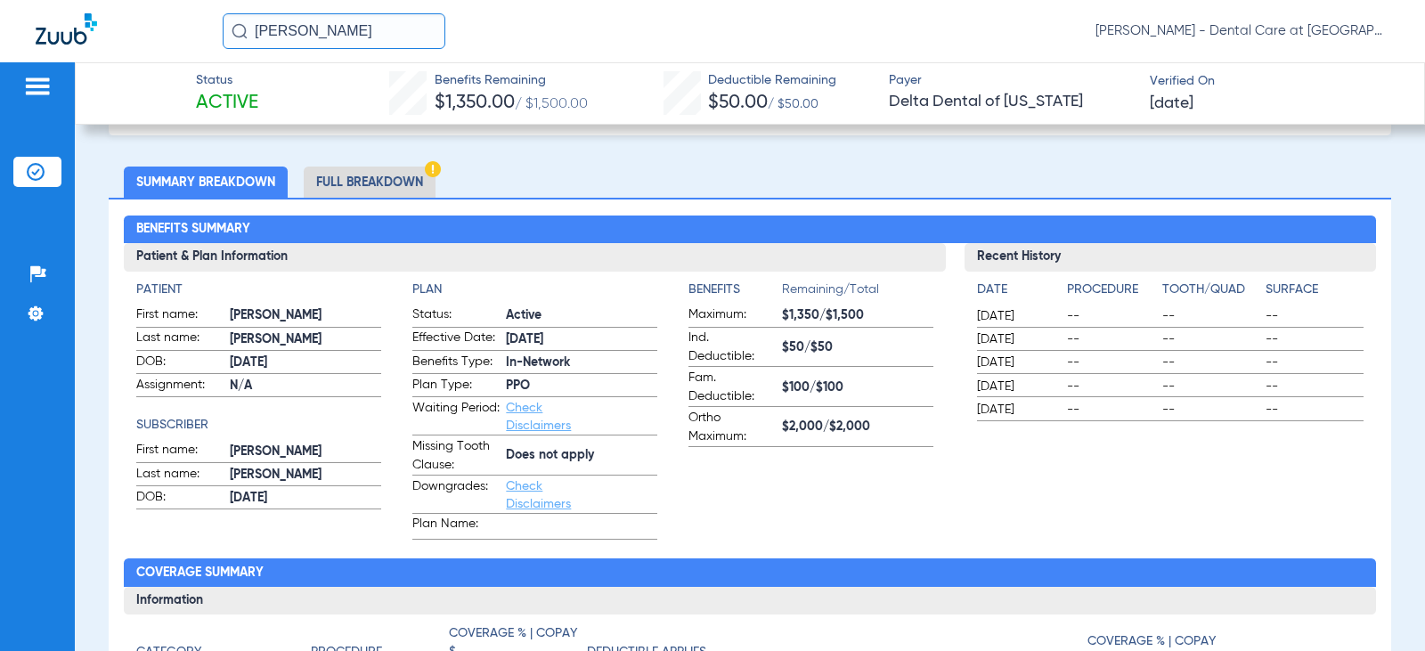
click at [402, 182] on li "Full Breakdown" at bounding box center [370, 182] width 132 height 31
